Goal: Communication & Community: Answer question/provide support

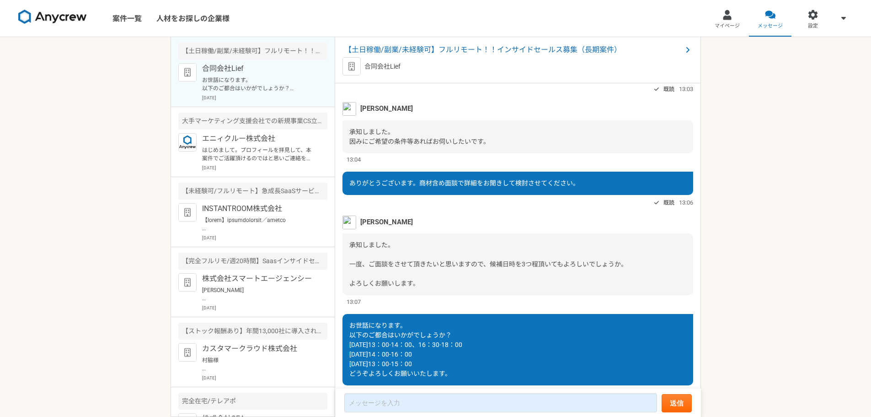
scroll to position [706, 0]
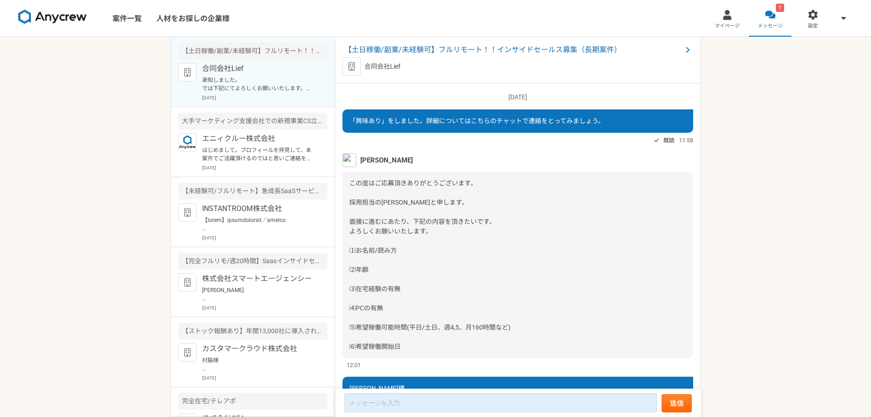
scroll to position [864, 0]
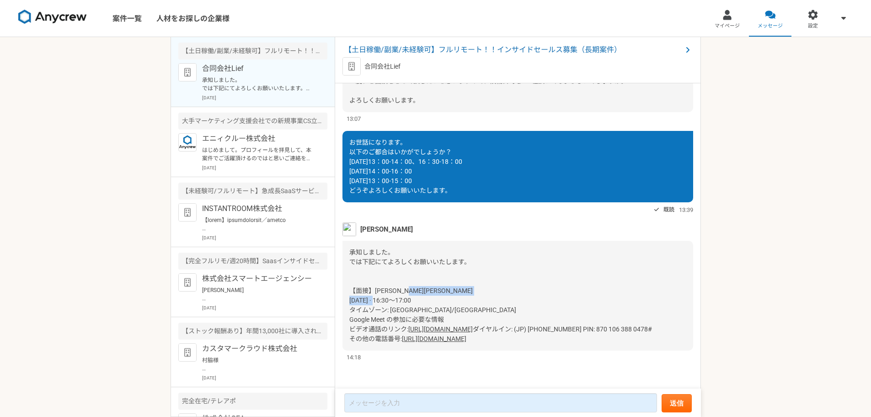
drag, startPoint x: 455, startPoint y: 290, endPoint x: 347, endPoint y: 290, distance: 108.4
click at [347, 290] on div "承知しました。 では下記にてよろしくお願いいたします。 【面接】[PERSON_NAME][PERSON_NAME] [DATE] · 16:30～17:00…" at bounding box center [518, 296] width 351 height 110
copy span "[DATE] · 16:30～17:00"
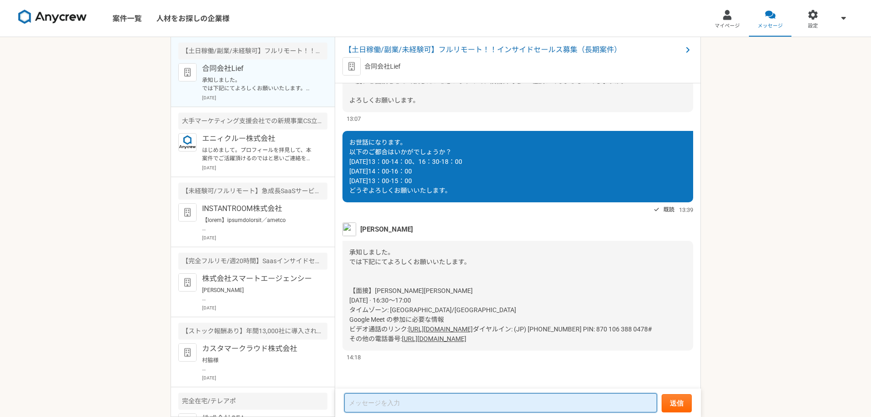
click at [413, 402] on textarea at bounding box center [500, 402] width 313 height 19
paste textarea "[DATE] · 16:30～17:00"
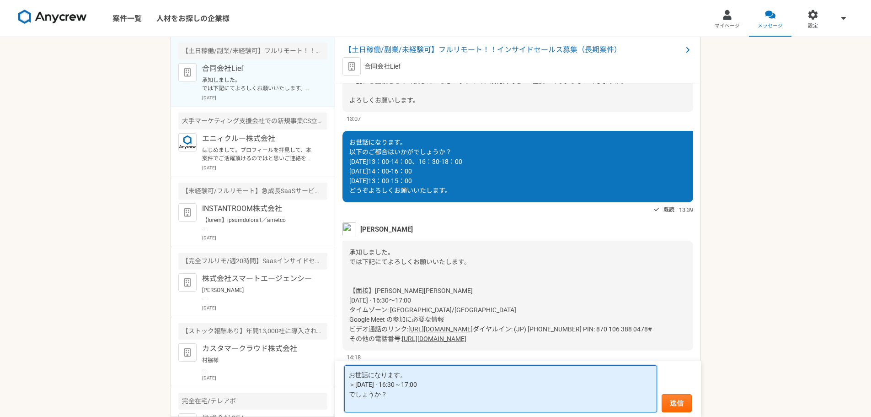
click at [405, 397] on textarea "お世話になります。 ＞[DATE] · 16:30～17:00 でしょうか？" at bounding box center [500, 388] width 313 height 47
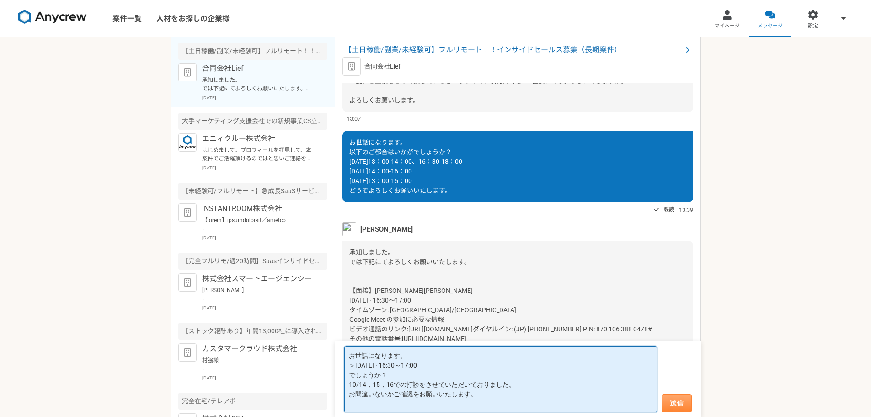
type textarea "お世話になります。 ＞[DATE] · 16:30～17:00 でしょうか？ 10/14，15，16での打診をさせていただいておりました。 お間違いないかご確…"
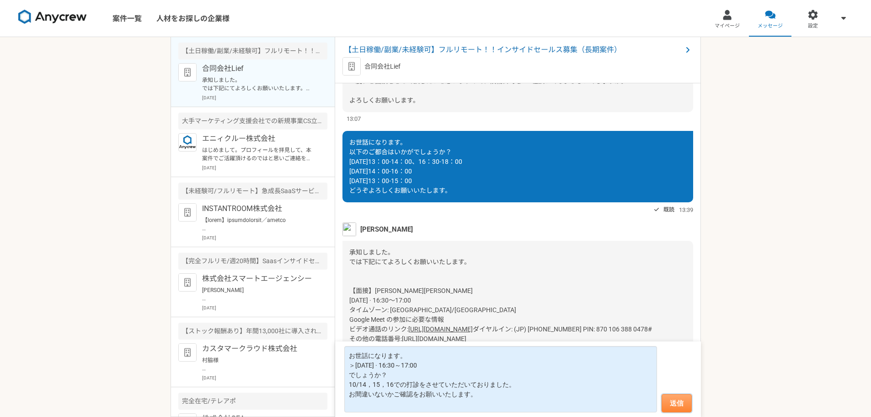
click at [678, 401] on button "送信" at bounding box center [677, 403] width 30 height 18
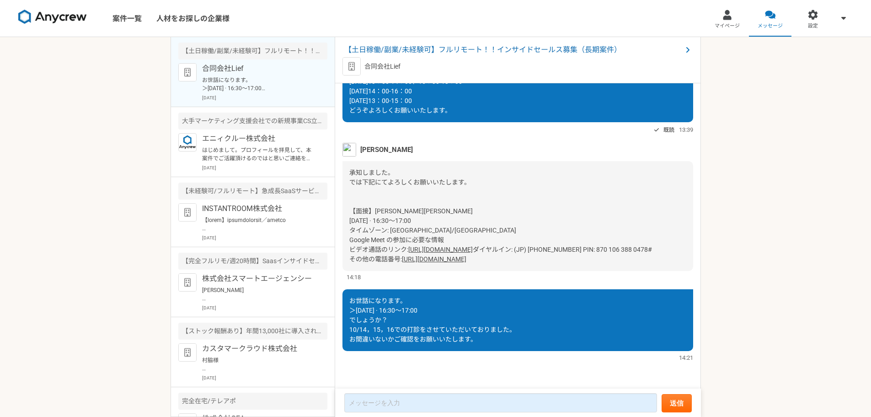
scroll to position [900, 0]
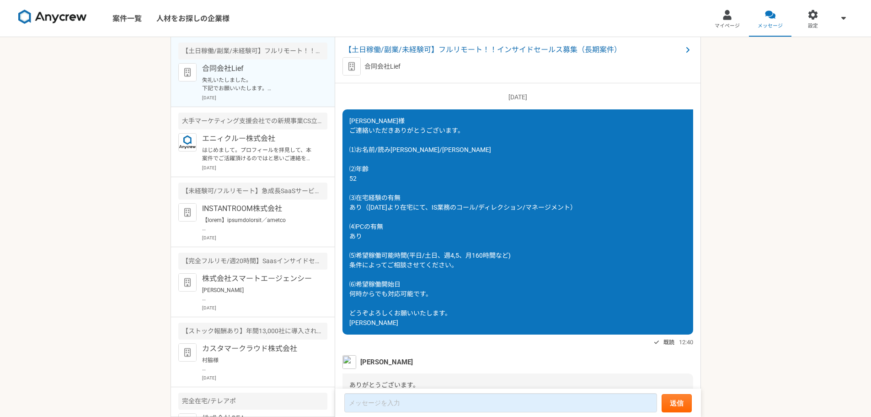
scroll to position [816, 0]
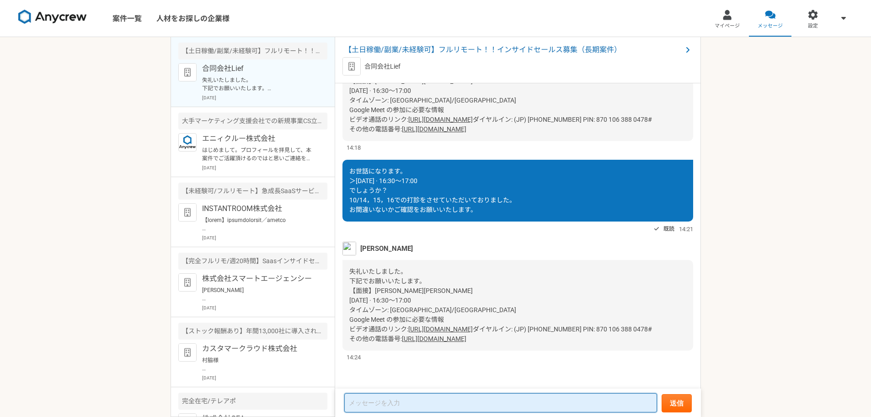
click at [375, 402] on textarea at bounding box center [500, 402] width 313 height 19
type textarea "お"
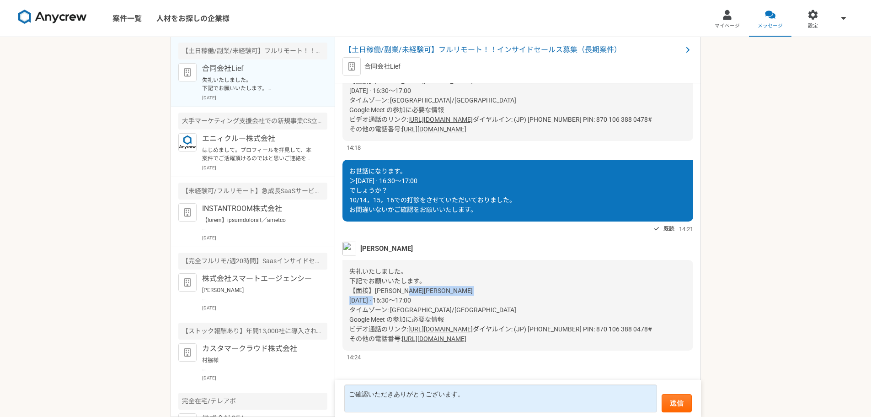
drag, startPoint x: 348, startPoint y: 289, endPoint x: 447, endPoint y: 290, distance: 99.3
click at [447, 290] on div "失礼いたしました。 下記でお願いいたします。 【面接】[PERSON_NAME][PERSON_NAME] [DATE] · 16:30～17:00 タイムゾ…" at bounding box center [518, 305] width 351 height 91
copy span "[DATE] · 16:30～17:00"
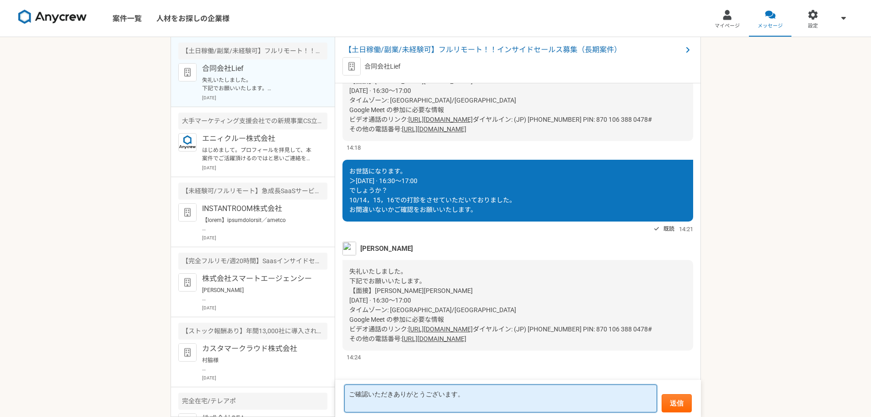
click at [493, 400] on textarea "ご確認いただきありがとうございます。" at bounding box center [500, 398] width 313 height 28
paste textarea "[DATE] · 16:30～17:00"
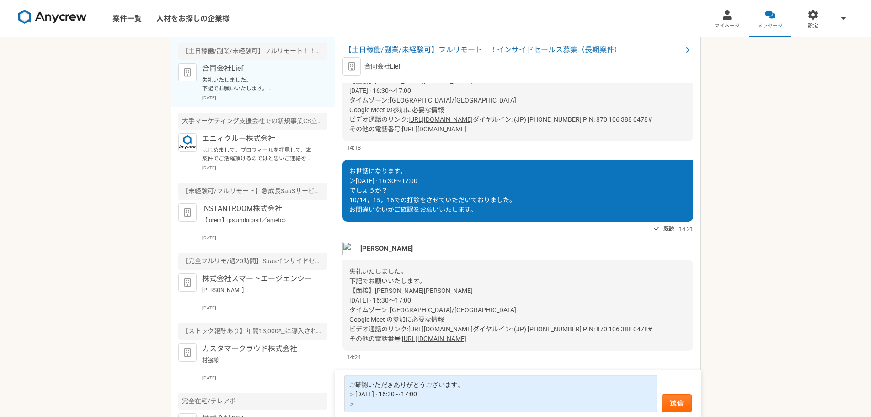
drag, startPoint x: 347, startPoint y: 320, endPoint x: 537, endPoint y: 323, distance: 190.3
click at [537, 323] on div "失礼いたしました。 下記でお願いいたします。 【面接】[PERSON_NAME][PERSON_NAME] [DATE] · 16:30～17:00 タイムゾ…" at bounding box center [518, 305] width 351 height 91
copy div "ビデオ通話のリンク: [URL][DOMAIN_NAME]"
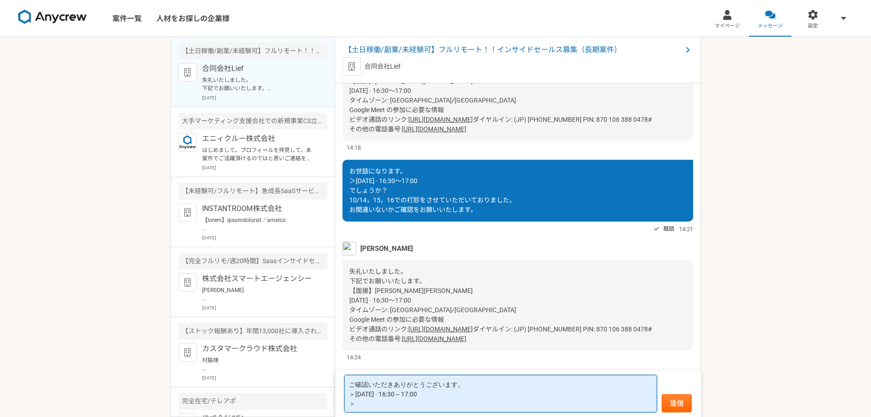
click at [377, 403] on textarea "ご確認いただきありがとうございます。 ＞[DATE] · 16:30～17:00 ＞" at bounding box center [500, 394] width 313 height 38
paste textarea "ビデオ通話のリンク: [URL][DOMAIN_NAME]"
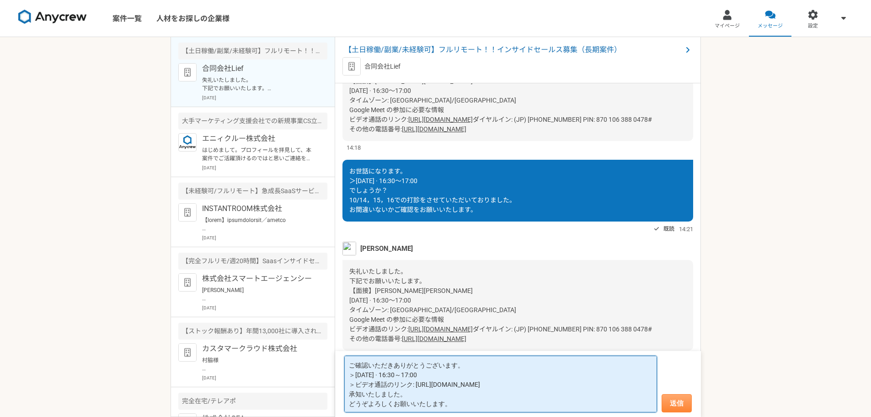
type textarea "ご確認いただきありがとうございます。 ＞[DATE] · 16:30～17:00 ＞ビデオ通話のリンク: [URL][DOMAIN_NAME] 承知いたしまし…"
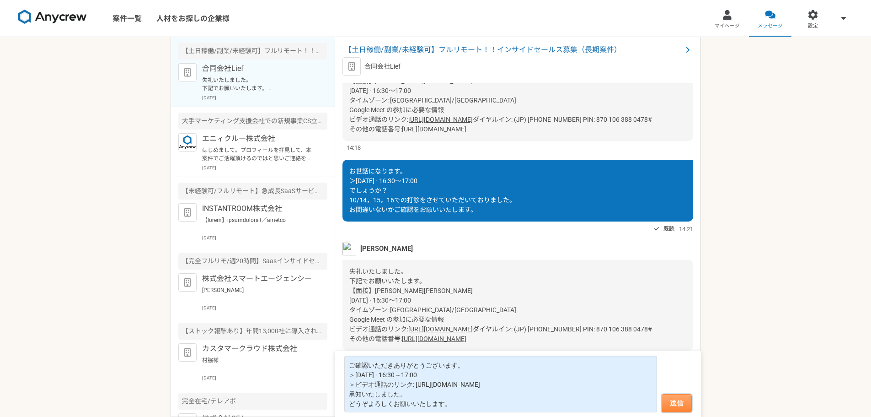
click at [684, 402] on button "送信" at bounding box center [677, 403] width 30 height 18
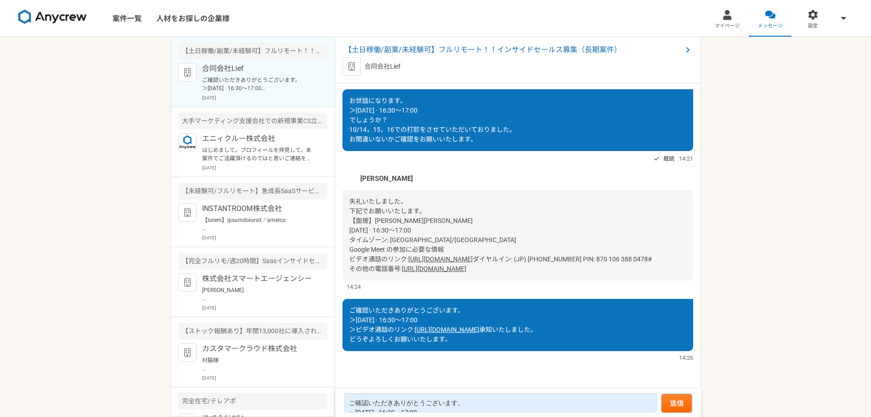
scroll to position [641, 0]
drag, startPoint x: 569, startPoint y: 260, endPoint x: 346, endPoint y: 211, distance: 228.8
click at [346, 211] on div "失礼いたしました。 下記でお願いいたします。 【面接】磯貝 有基仁さん 10月 14日 (火曜日) · 16:30～17:00 タイムゾーン: Asia/To…" at bounding box center [518, 235] width 351 height 91
click at [597, 268] on div "失礼いたしました。 下記でお願いいたします。 【面接】磯貝 有基仁さん 10月 14日 (火曜日) · 16:30～17:00 タイムゾーン: Asia/To…" at bounding box center [518, 235] width 351 height 91
drag, startPoint x: 581, startPoint y: 261, endPoint x: 348, endPoint y: 198, distance: 242.1
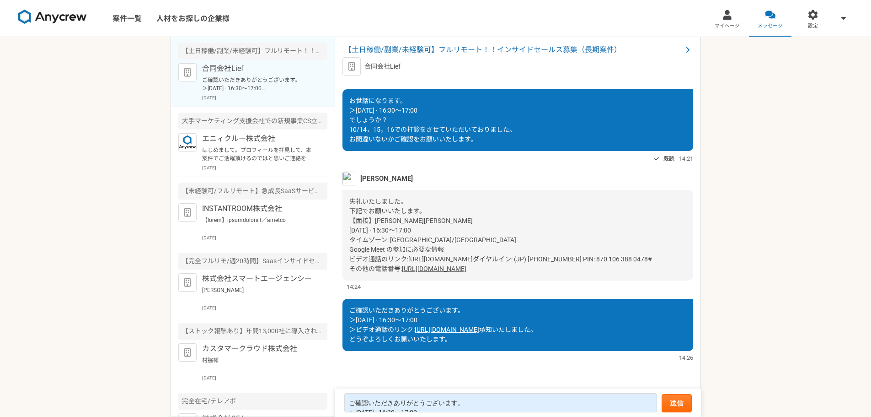
click at [348, 198] on div "失礼いたしました。 下記でお願いいたします。 【面接】磯貝 有基仁さん 10月 14日 (火曜日) · 16:30～17:00 タイムゾーン: Asia/To…" at bounding box center [518, 235] width 351 height 91
copy div "【面接】磯貝 有基仁さん 10月 14日 (火曜日) · 16:30～17:00 タイムゾーン: Asia/Tokyo Google Meet の参加に必要な…"
drag, startPoint x: 416, startPoint y: 70, endPoint x: 356, endPoint y: 65, distance: 60.1
click at [356, 65] on div "合同会社Lief" at bounding box center [518, 66] width 351 height 18
copy div "合同会社Lief"
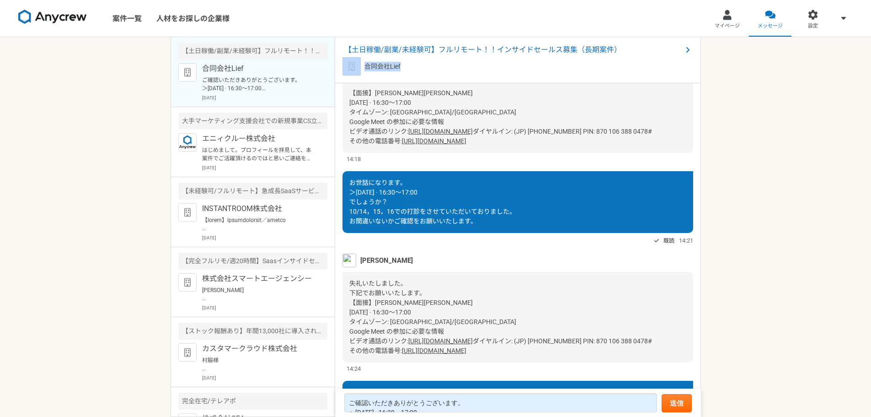
scroll to position [504, 0]
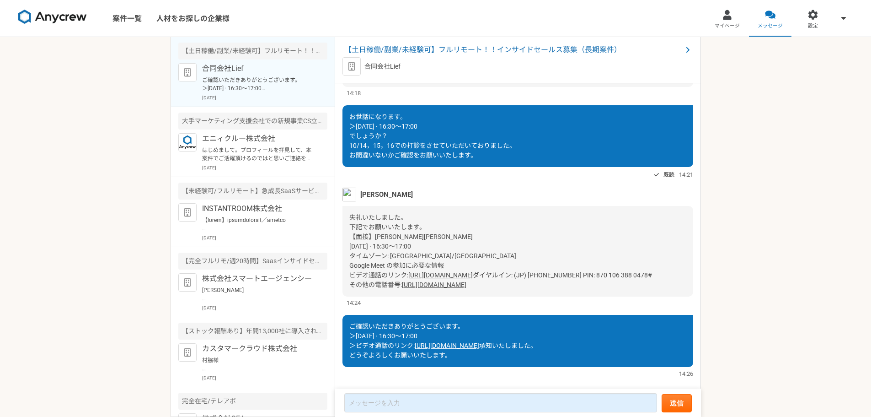
scroll to position [641, 0]
